Goal: Information Seeking & Learning: Learn about a topic

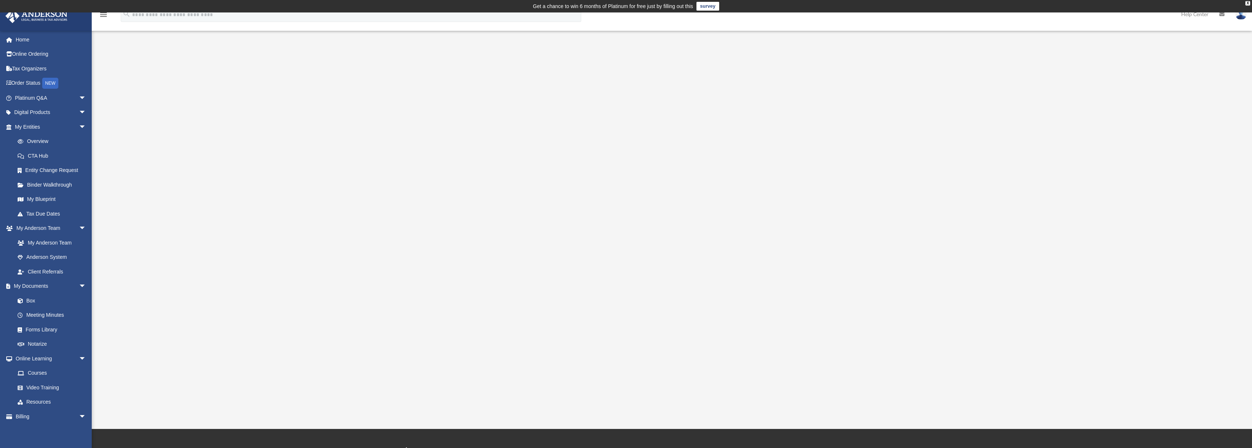
click at [388, 142] on div at bounding box center [672, 231] width 1044 height 293
click at [46, 40] on link "Home" at bounding box center [51, 39] width 92 height 15
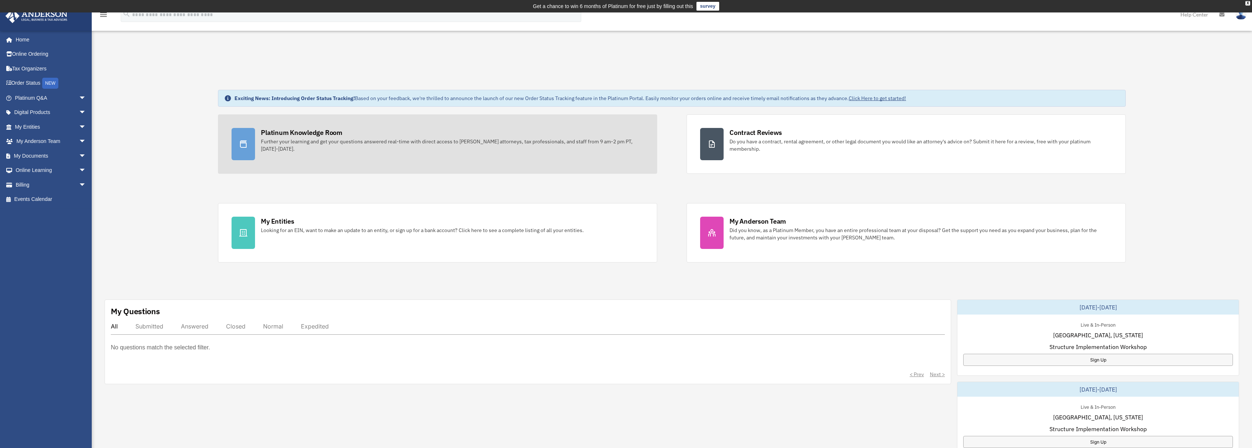
click at [325, 149] on div "Further your learning and get your questions answered real-time with direct acc…" at bounding box center [452, 145] width 383 height 15
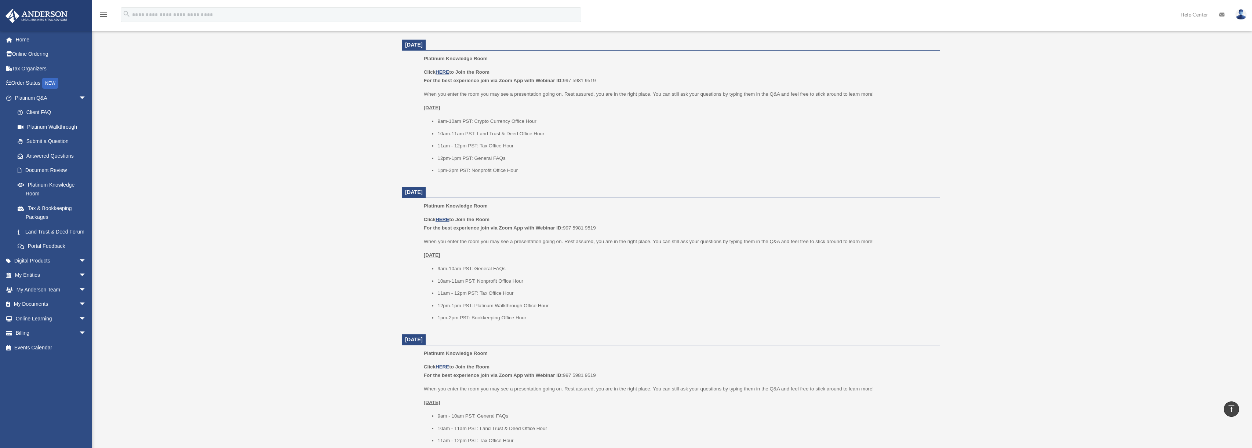
scroll to position [266, 0]
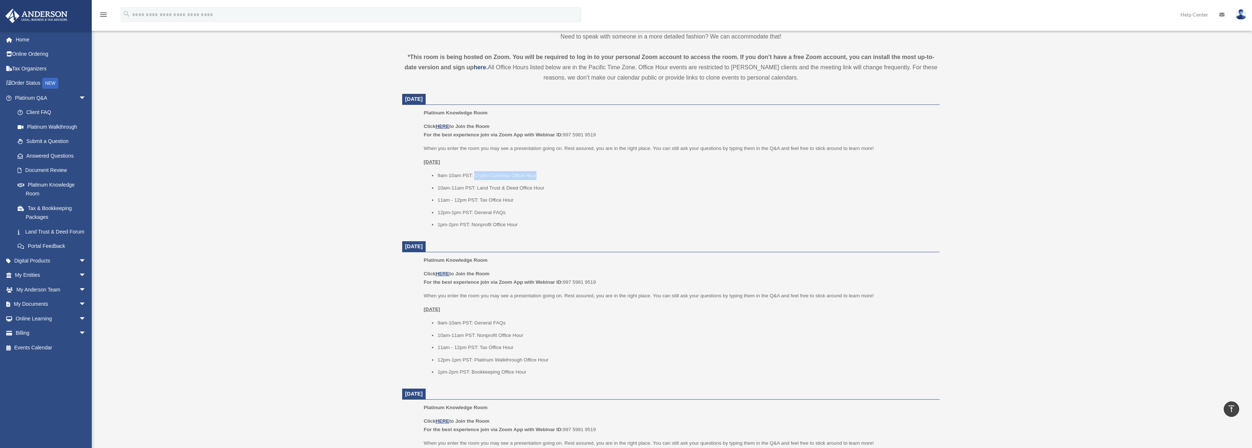
drag, startPoint x: 475, startPoint y: 178, endPoint x: 543, endPoint y: 175, distance: 67.9
click at [543, 175] on li "9am-10am PST: Crypto Currency Office Hour" at bounding box center [685, 175] width 497 height 9
click at [550, 179] on li "9am-10am PST: Crypto Currency Office Hour" at bounding box center [685, 175] width 497 height 9
drag, startPoint x: 476, startPoint y: 176, endPoint x: 599, endPoint y: 183, distance: 123.1
click at [599, 183] on ul "9am-10am PST: Crypto Currency Office Hour 10am-11am PST: Land Trust & Deed Offi…" at bounding box center [679, 200] width 511 height 58
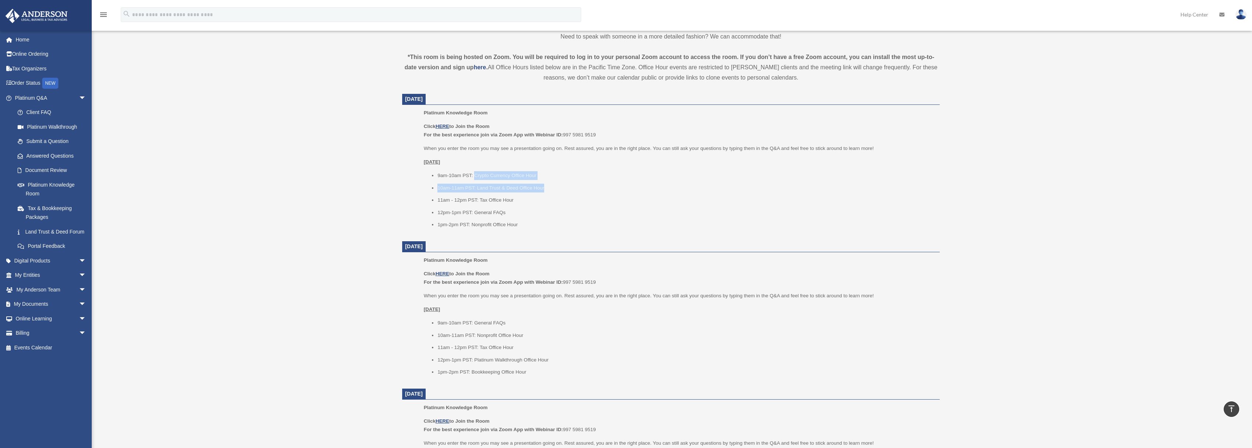
click at [592, 184] on li "10am-11am PST: Land Trust & Deed Office Hour" at bounding box center [685, 188] width 497 height 9
drag, startPoint x: 475, startPoint y: 176, endPoint x: 567, endPoint y: 178, distance: 92.1
click at [567, 178] on li "9am-10am PST: Crypto Currency Office Hour" at bounding box center [685, 175] width 497 height 9
drag, startPoint x: 477, startPoint y: 188, endPoint x: 577, endPoint y: 187, distance: 100.5
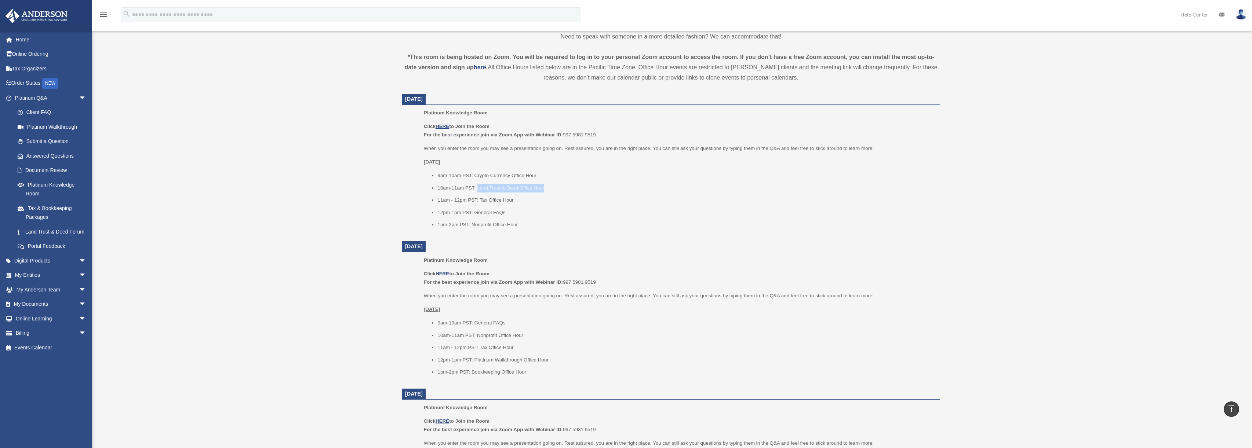
click at [577, 187] on li "10am-11am PST: Land Trust & Deed Office Hour" at bounding box center [685, 188] width 497 height 9
drag, startPoint x: 478, startPoint y: 185, endPoint x: 608, endPoint y: 191, distance: 129.6
click at [606, 190] on li "10am-11am PST: Land Trust & Deed Office Hour" at bounding box center [685, 188] width 497 height 9
click at [609, 191] on li "10am-11am PST: Land Trust & Deed Office Hour" at bounding box center [685, 188] width 497 height 9
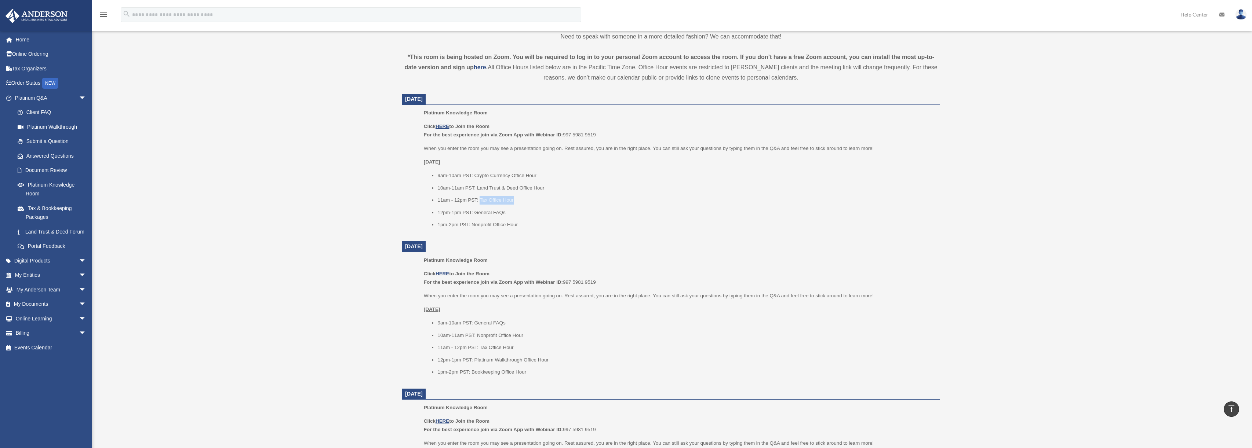
drag, startPoint x: 480, startPoint y: 198, endPoint x: 572, endPoint y: 194, distance: 91.4
click at [563, 193] on ul "9am-10am PST: Crypto Currency Office Hour 10am-11am PST: Land Trust & Deed Offi…" at bounding box center [679, 200] width 511 height 58
click at [570, 195] on ul "9am-10am PST: Crypto Currency Office Hour 10am-11am PST: Land Trust & Deed Offi…" at bounding box center [679, 200] width 511 height 58
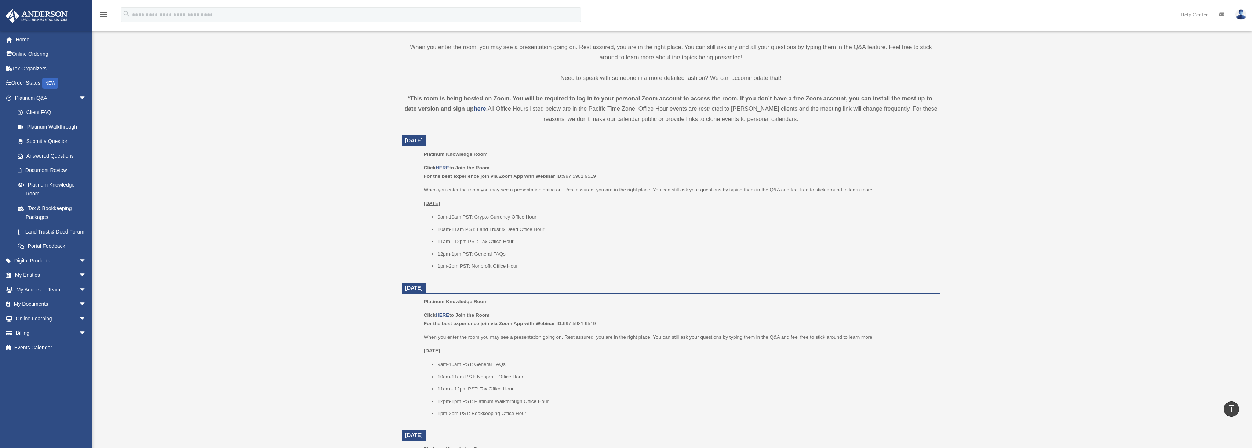
scroll to position [230, 0]
drag, startPoint x: 475, startPoint y: 213, endPoint x: 577, endPoint y: 214, distance: 101.2
click at [577, 214] on li "9am-10am PST: Crypto Currency Office Hour" at bounding box center [685, 212] width 497 height 9
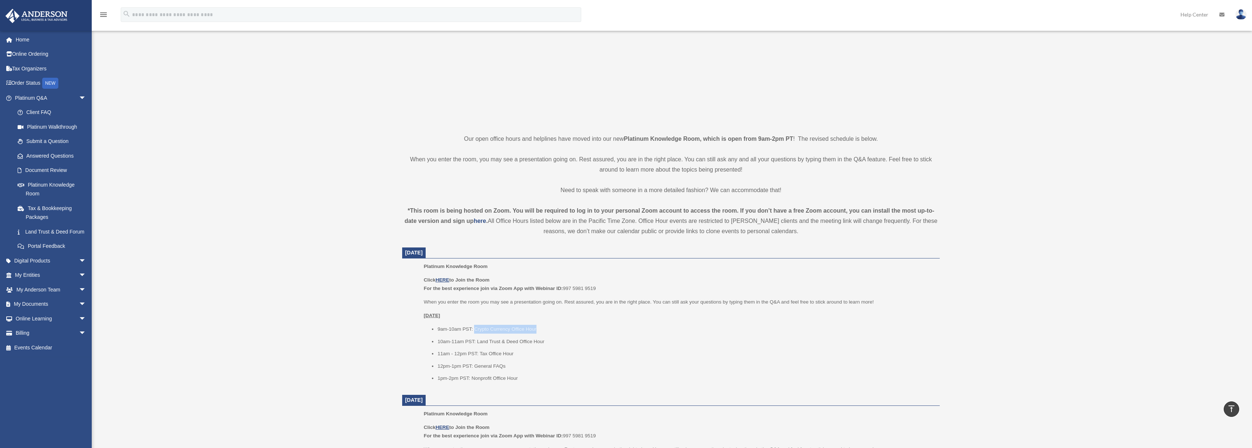
scroll to position [10, 0]
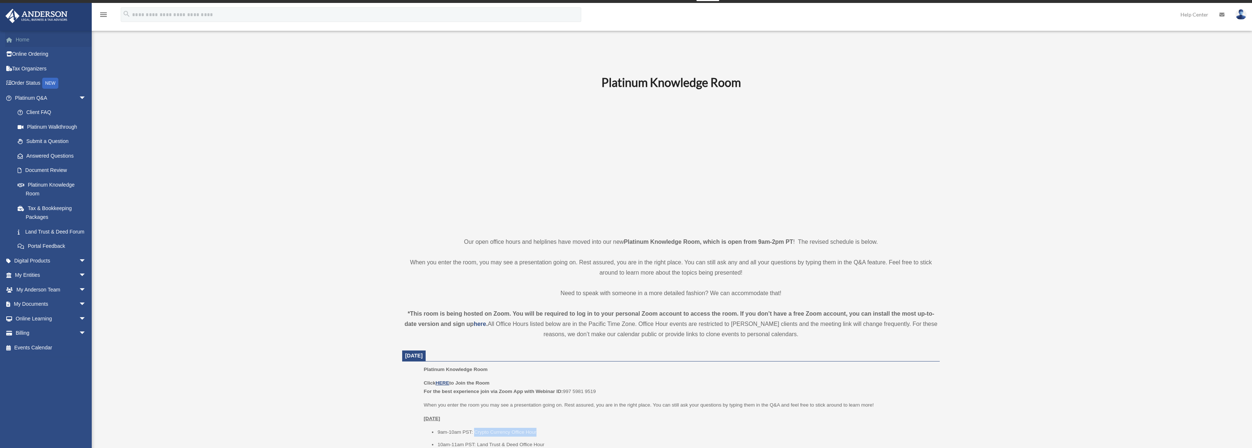
click at [36, 38] on link "Home" at bounding box center [51, 39] width 92 height 15
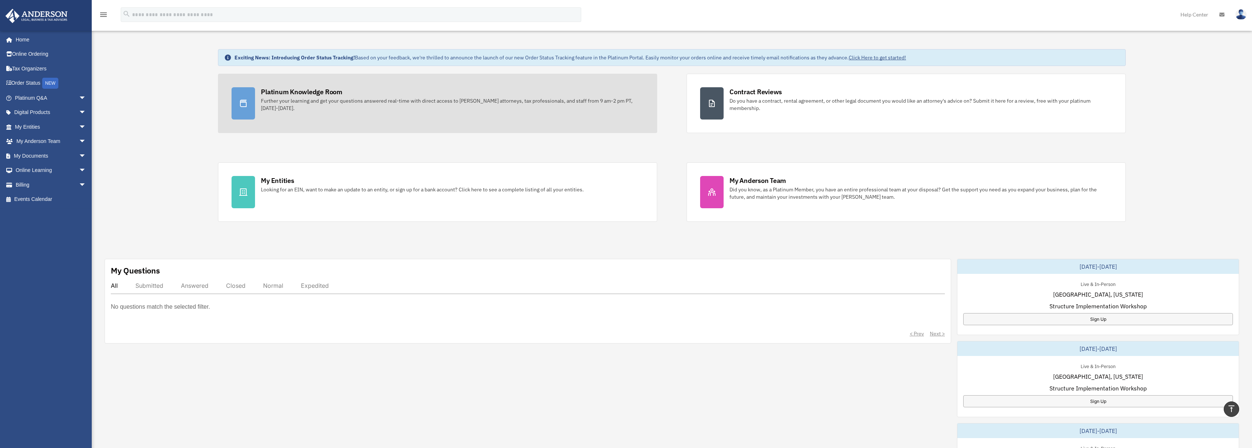
scroll to position [37, 0]
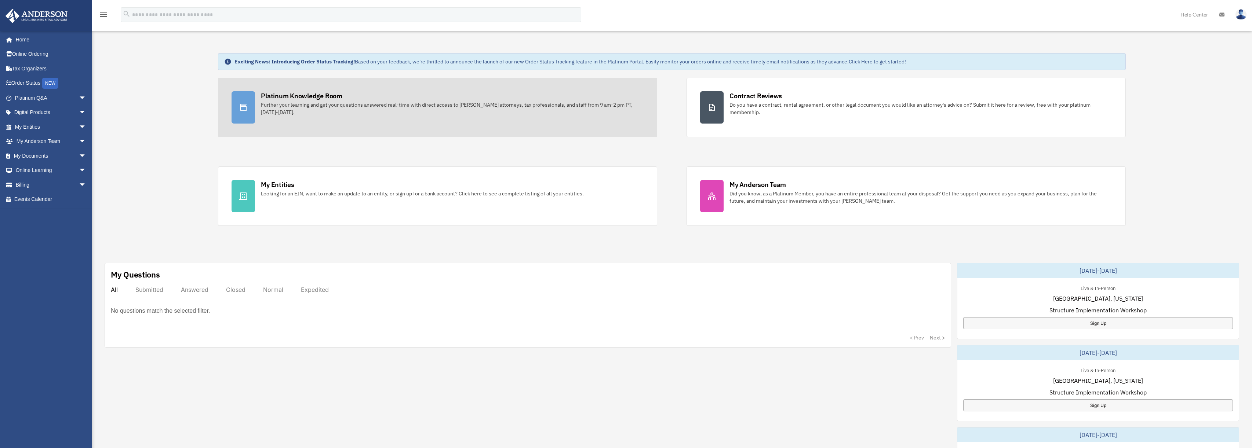
click at [334, 99] on div "Platinum Knowledge Room" at bounding box center [301, 95] width 81 height 9
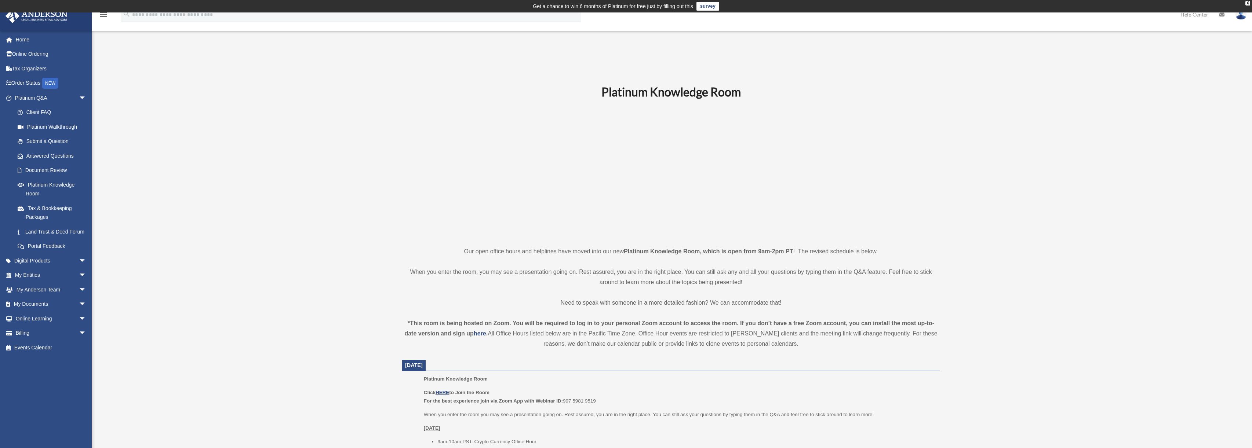
click at [51, 41] on link "Home" at bounding box center [51, 39] width 92 height 15
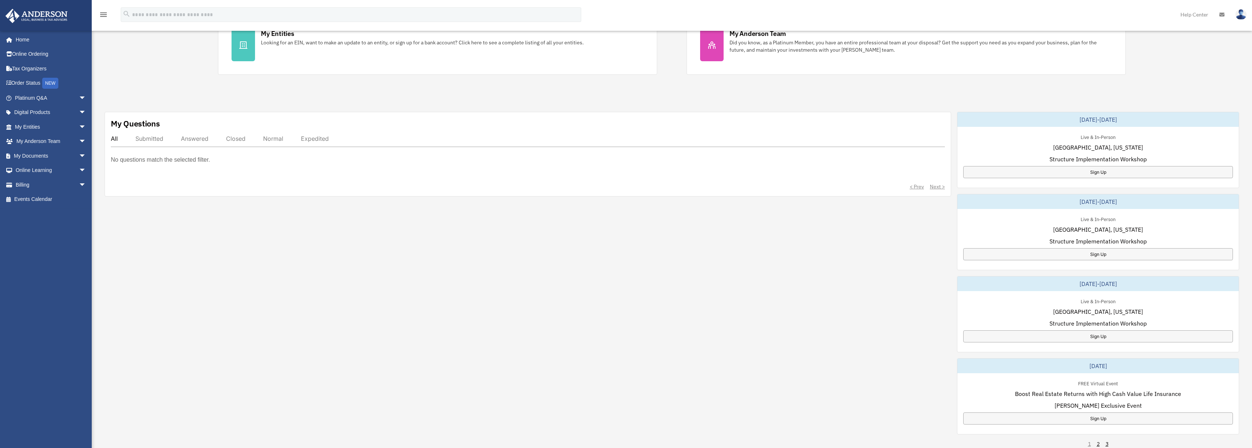
scroll to position [257, 0]
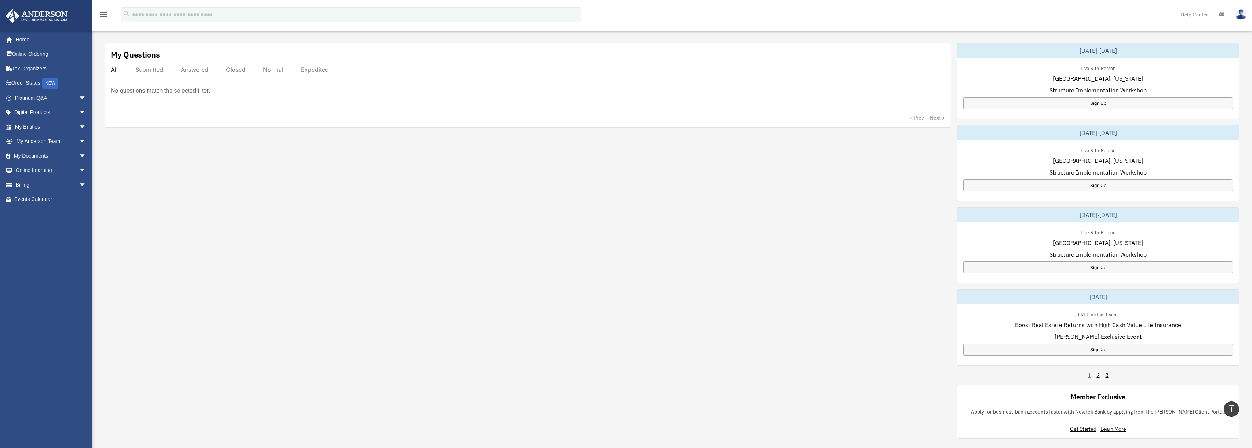
click at [146, 67] on div "Submitted" at bounding box center [149, 69] width 28 height 7
click at [115, 74] on div "All Submitted Answered Closed Normal Expedited" at bounding box center [528, 72] width 834 height 12
click at [114, 72] on div "All" at bounding box center [114, 69] width 7 height 7
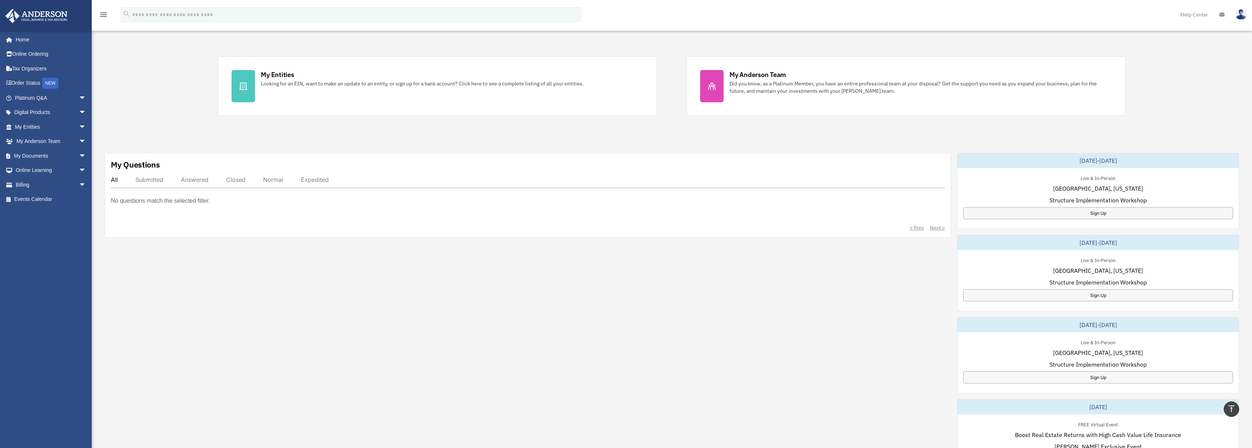
scroll to position [0, 0]
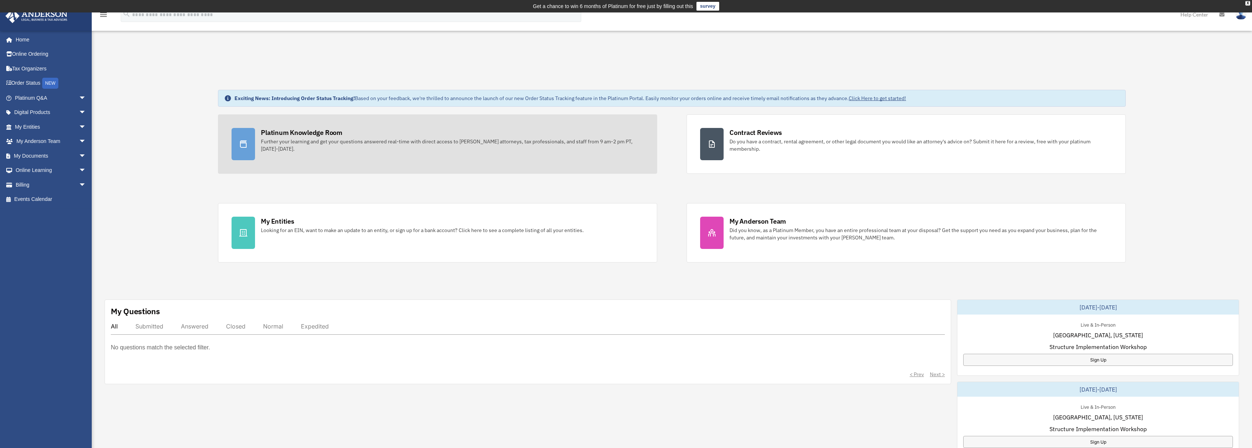
click at [576, 145] on div "Further your learning and get your questions answered real-time with direct acc…" at bounding box center [452, 145] width 383 height 15
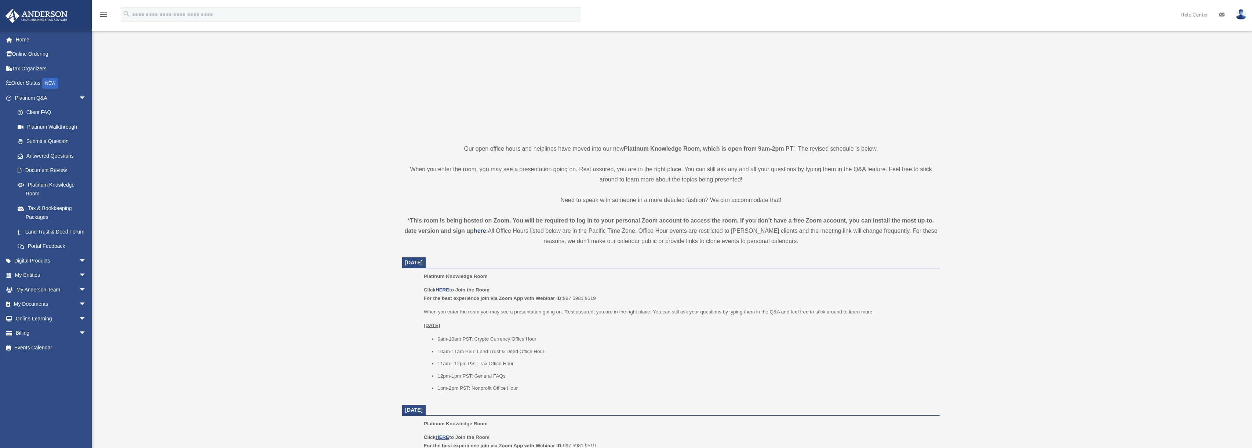
scroll to position [183, 0]
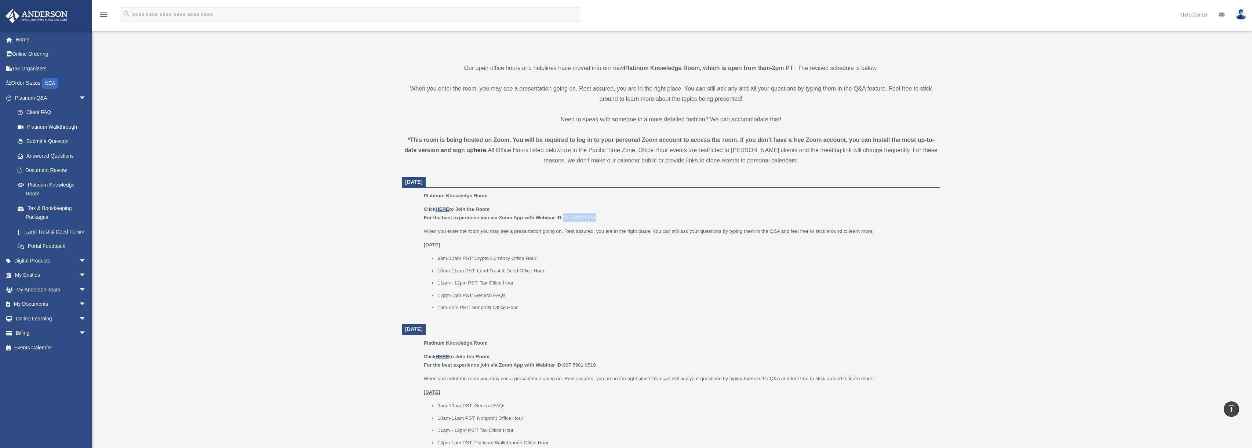
drag, startPoint x: 581, startPoint y: 218, endPoint x: 619, endPoint y: 217, distance: 37.8
click at [616, 217] on p "Click HERE to Join the Room For the best experience join via Zoom App with Webi…" at bounding box center [679, 213] width 511 height 17
click at [619, 217] on p "Click HERE to Join the Room For the best experience join via Zoom App with Webi…" at bounding box center [679, 213] width 511 height 17
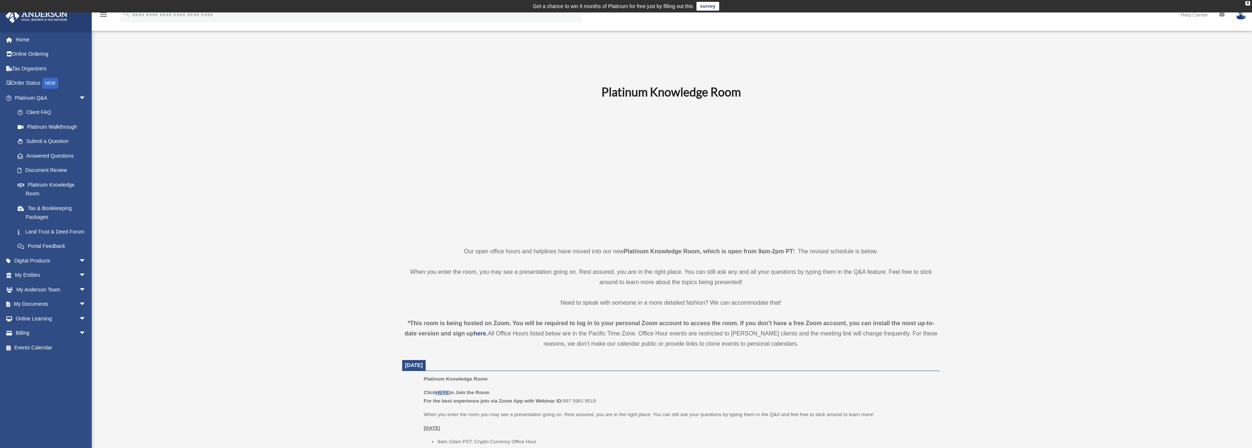
click at [420, 145] on p at bounding box center [670, 172] width 537 height 127
click at [22, 37] on link "Home" at bounding box center [51, 39] width 92 height 15
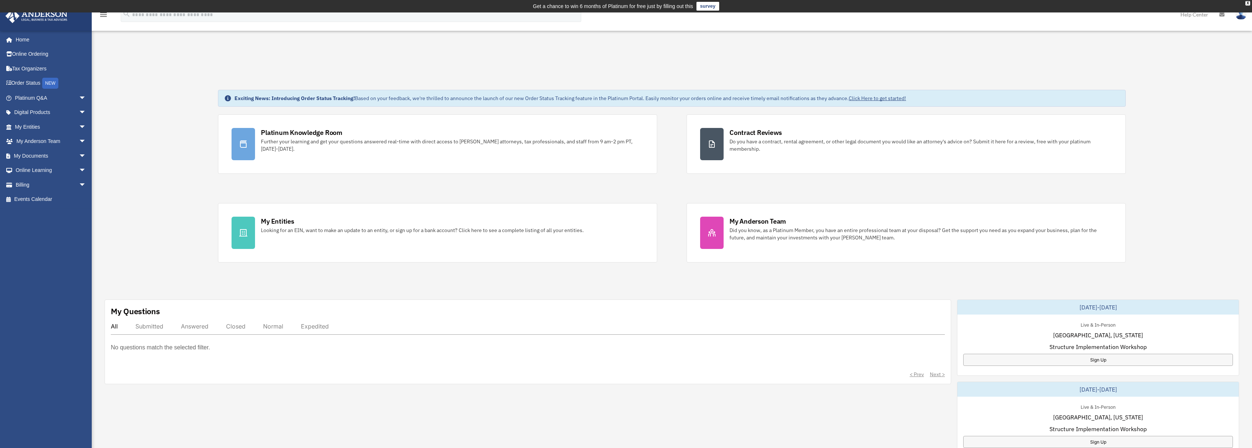
click at [154, 151] on div "Exciting News: Introducing Order Status Tracking! Based on your feedback, we're…" at bounding box center [671, 393] width 1171 height 643
click at [148, 82] on div "Exciting News: Introducing Order Status Tracking! Based on your feedback, we're…" at bounding box center [671, 393] width 1171 height 643
click at [151, 171] on div "Exciting News: Introducing Order Status Tracking! Based on your feedback, we're…" at bounding box center [671, 393] width 1171 height 643
click at [171, 134] on div "Exciting News: Introducing Order Status Tracking! Based on your feedback, we're…" at bounding box center [671, 393] width 1171 height 643
click at [79, 129] on span "arrow_drop_down" at bounding box center [86, 127] width 15 height 15
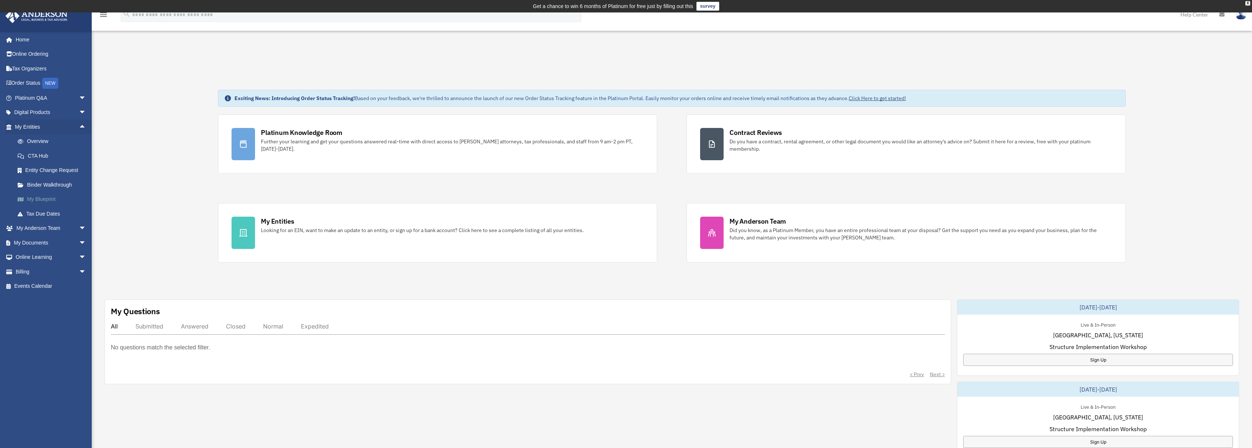
click at [47, 199] on link "My Blueprint" at bounding box center [53, 199] width 87 height 15
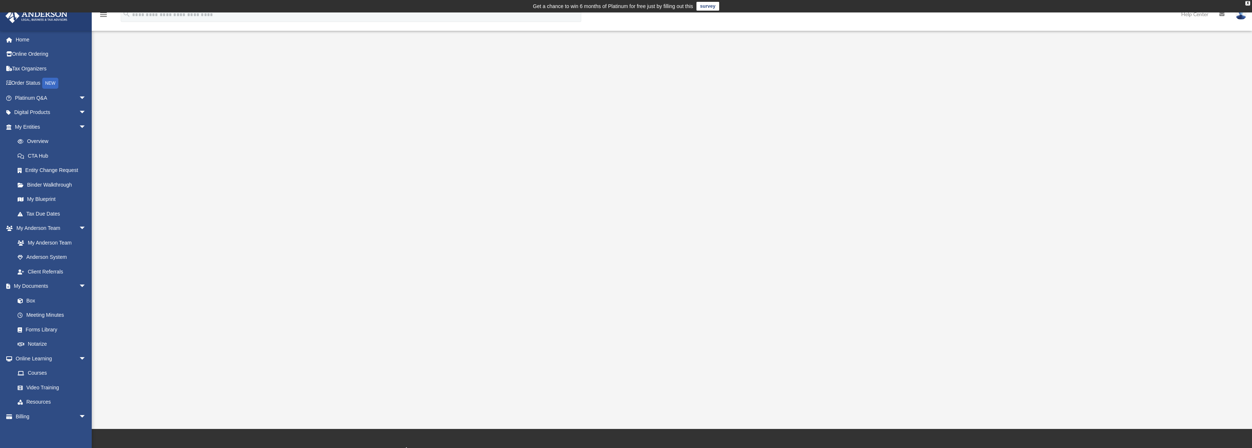
scroll to position [37, 0]
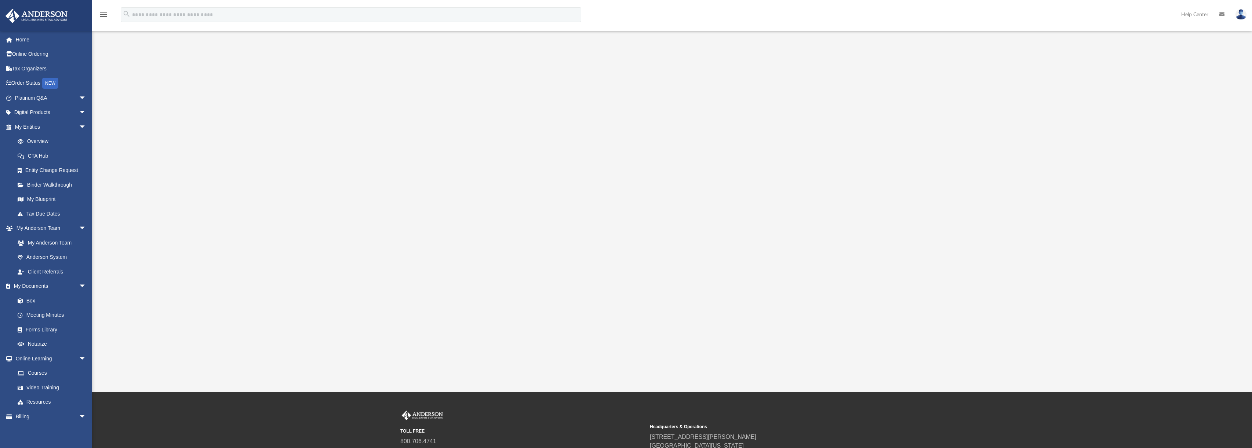
click at [365, 159] on div at bounding box center [672, 195] width 1044 height 293
